Goal: Go to known website: Access a specific website the user already knows

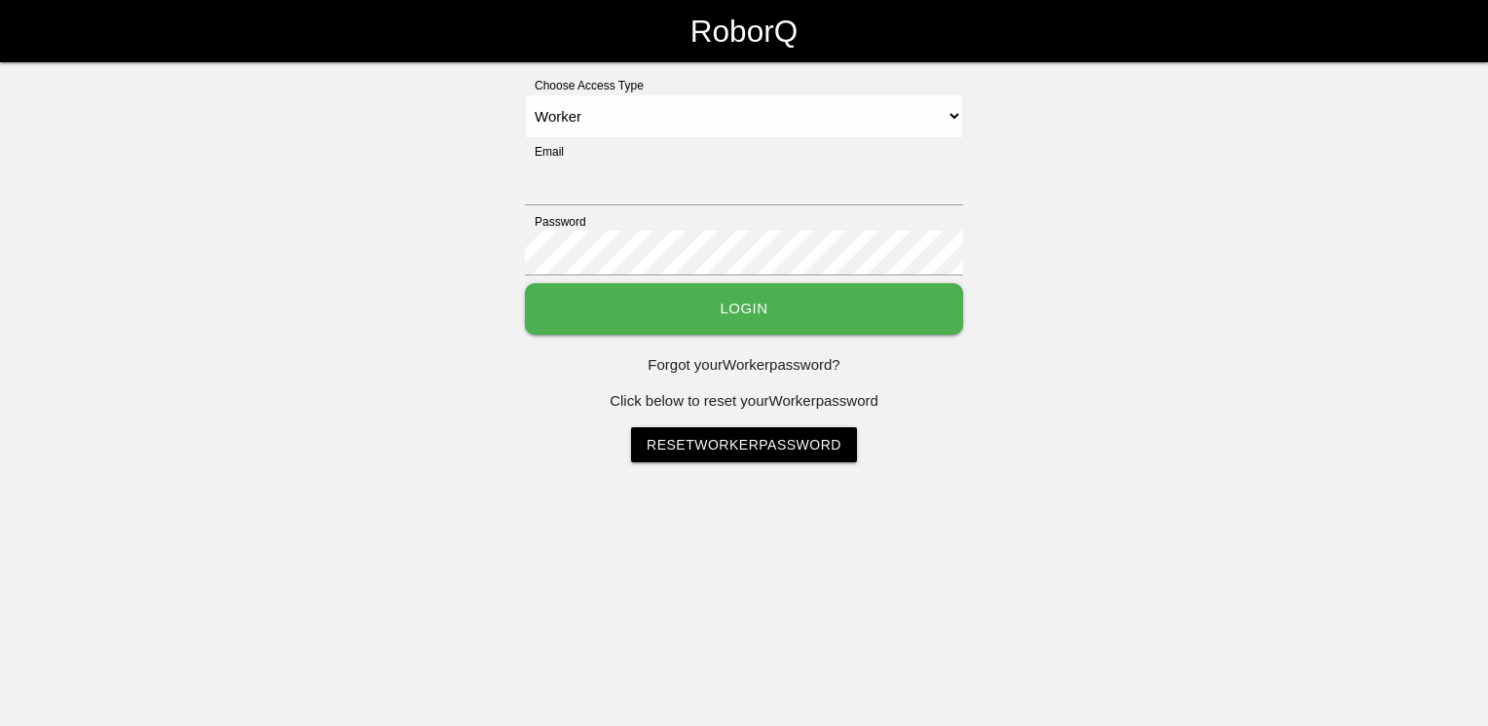
select select "Worker"
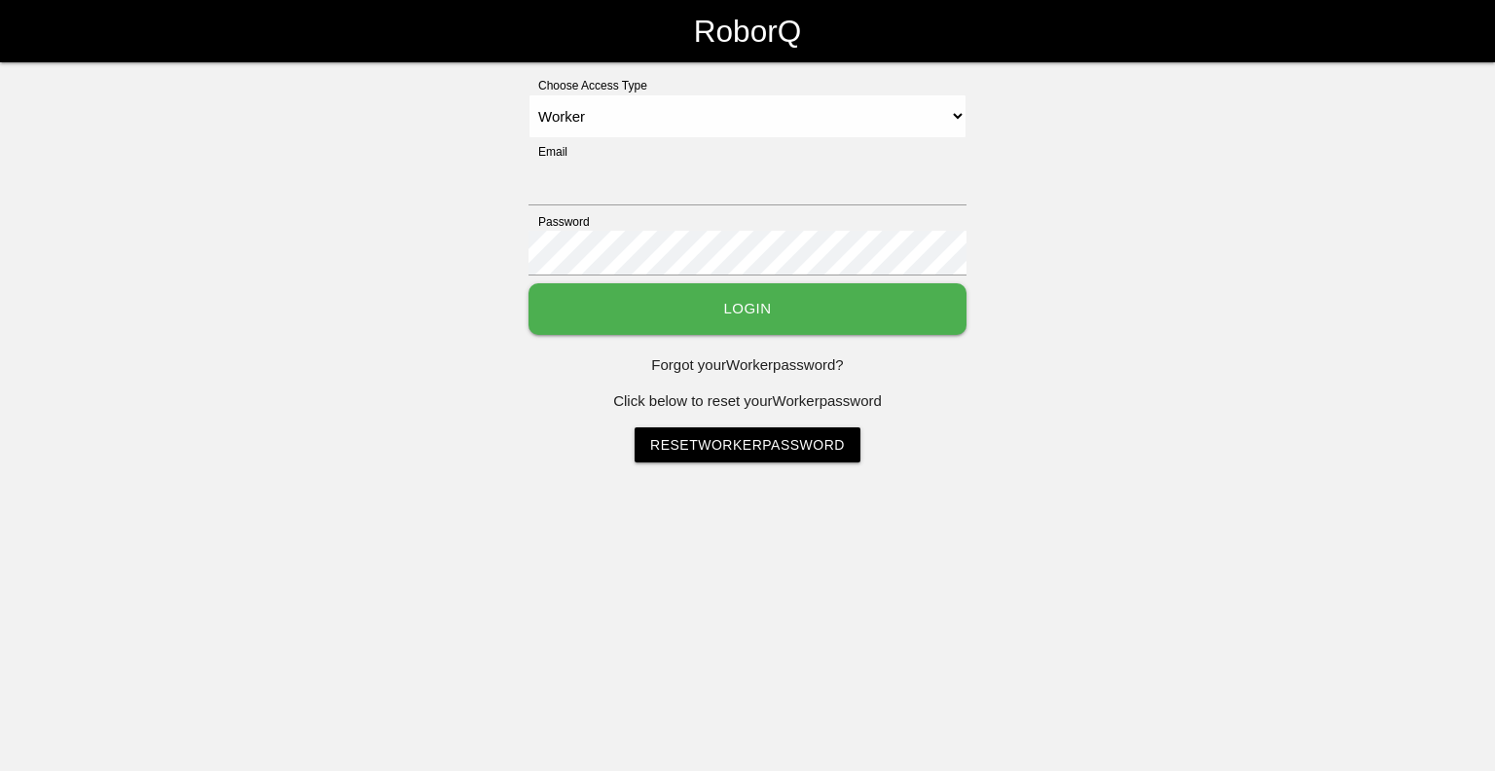
select select "Worker"
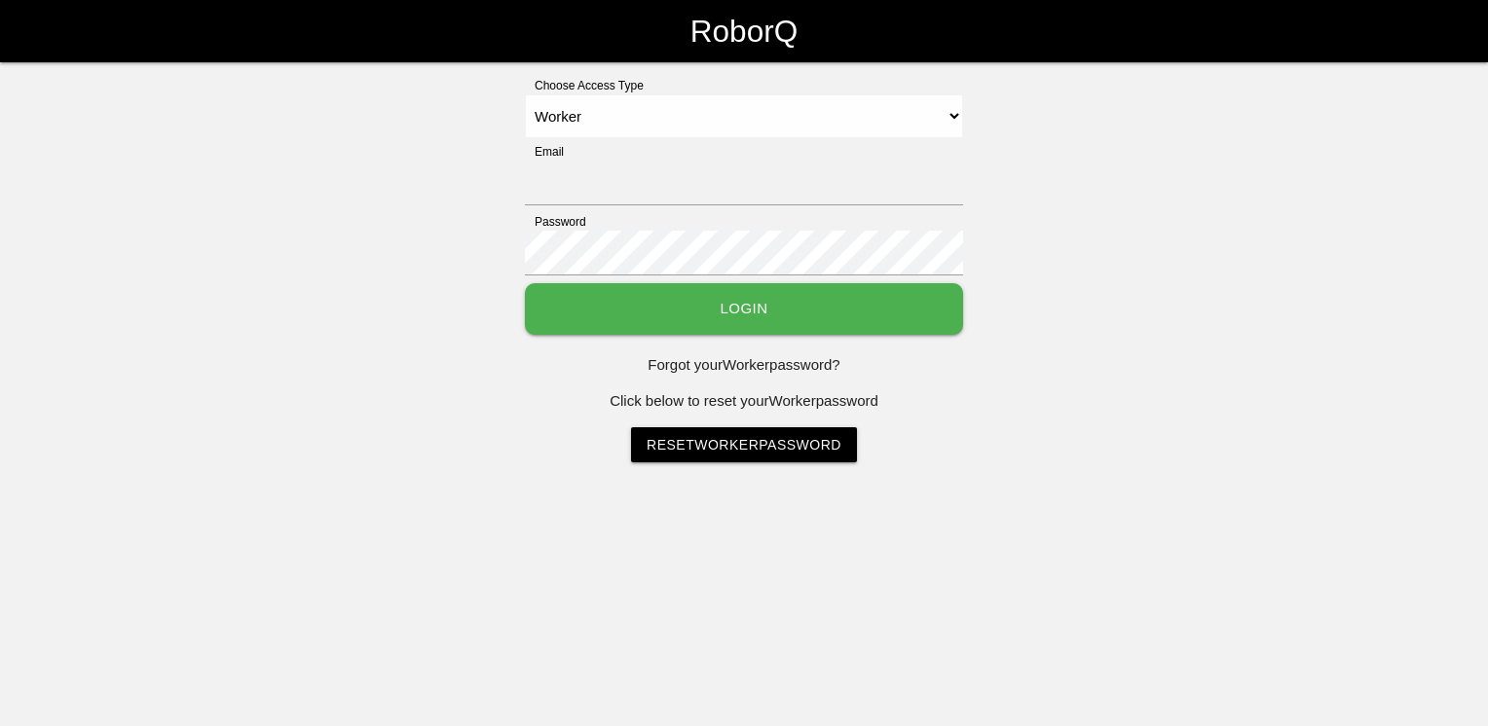
select select "Worker"
type input "[EMAIL_ADDRESS][DOMAIN_NAME]"
click at [744, 305] on button "Login" at bounding box center [744, 309] width 438 height 52
